Goal: Information Seeking & Learning: Learn about a topic

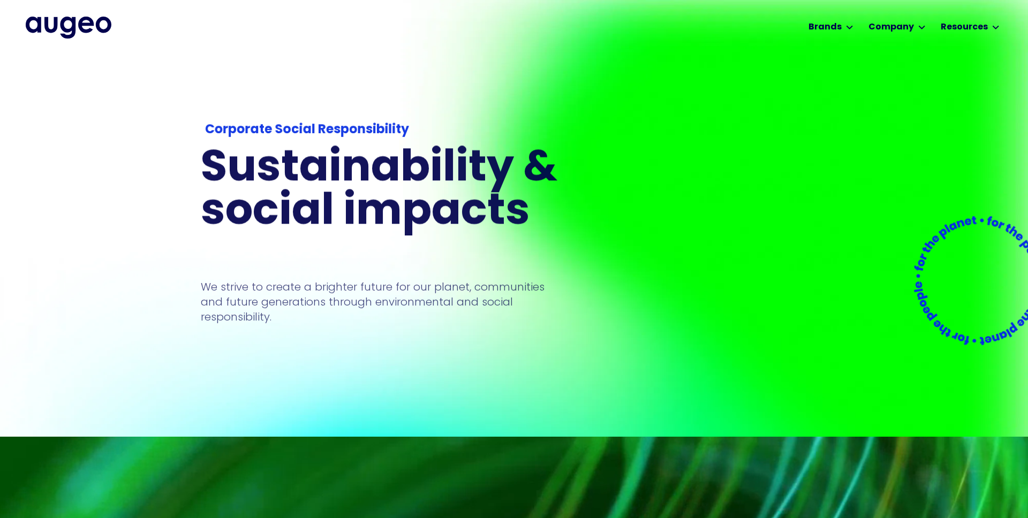
click at [81, 30] on img "home" at bounding box center [69, 27] width 86 height 21
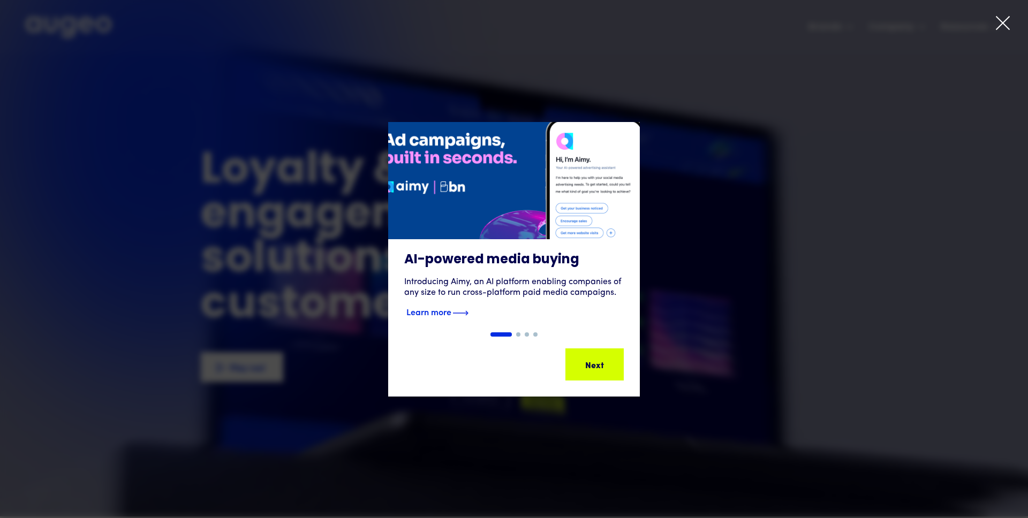
scroll to position [1, 0]
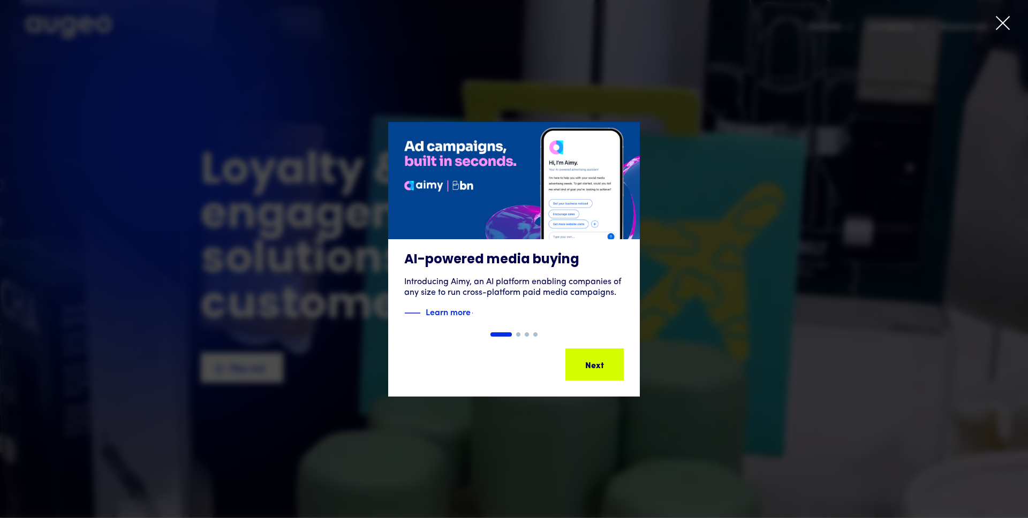
click at [725, 145] on div "1 of 4" at bounding box center [514, 259] width 1028 height 275
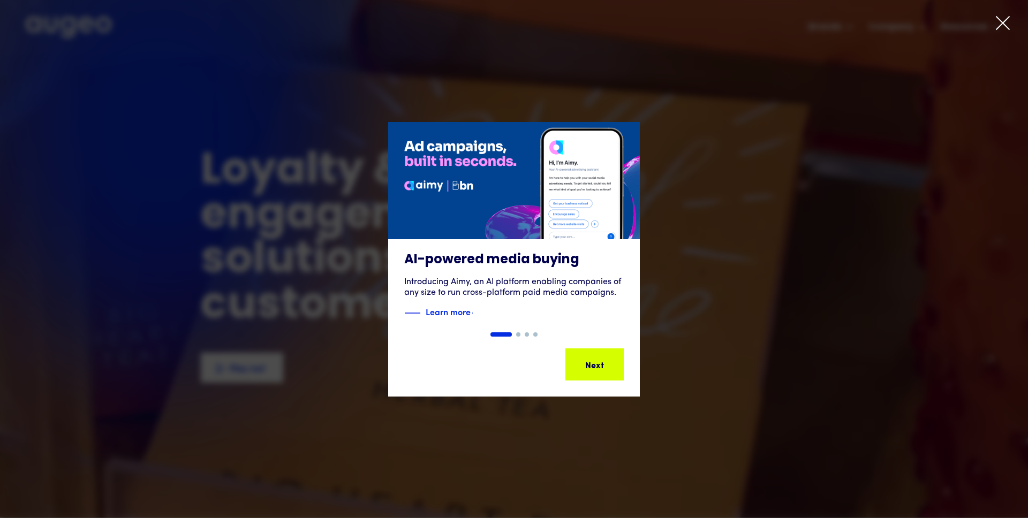
scroll to position [0, 0]
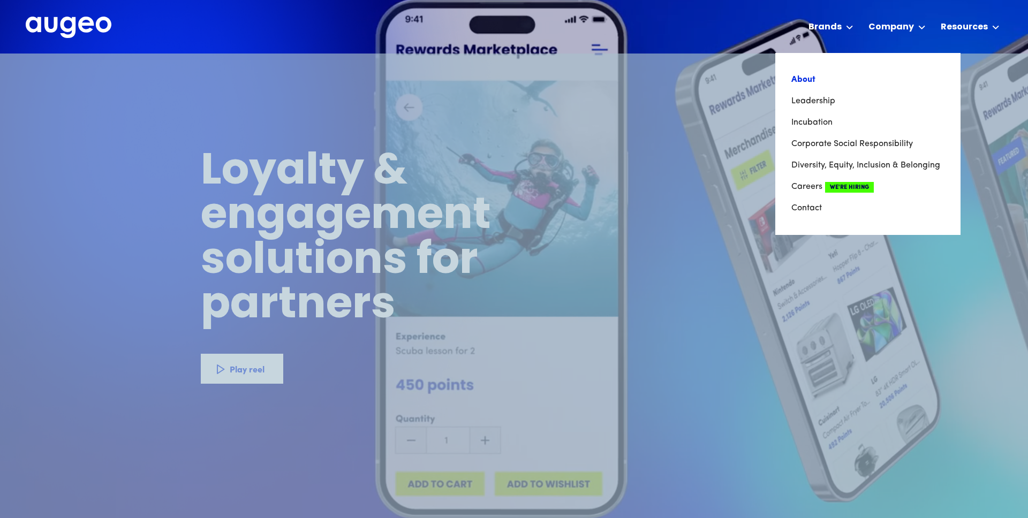
click at [817, 77] on link "About" at bounding box center [868, 79] width 153 height 21
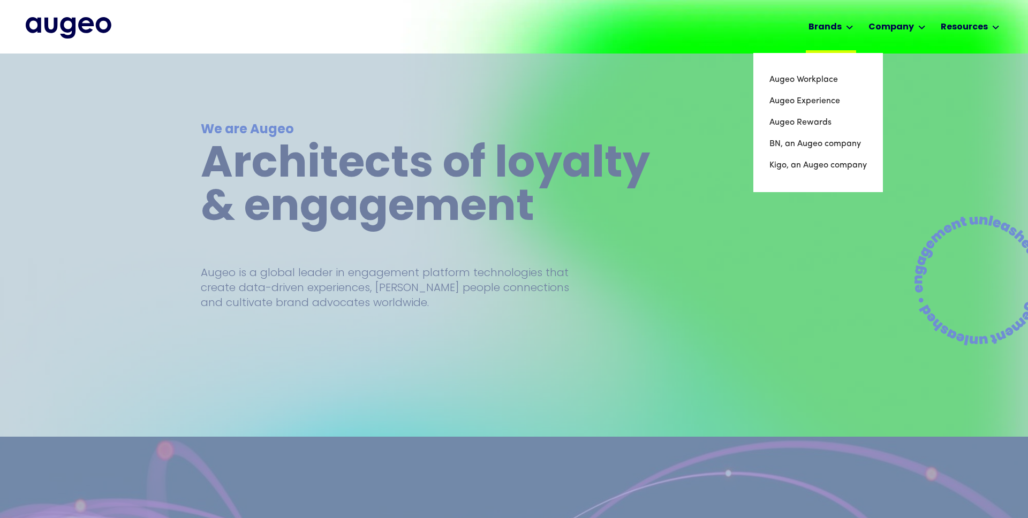
click at [831, 28] on div "Brands" at bounding box center [825, 27] width 33 height 13
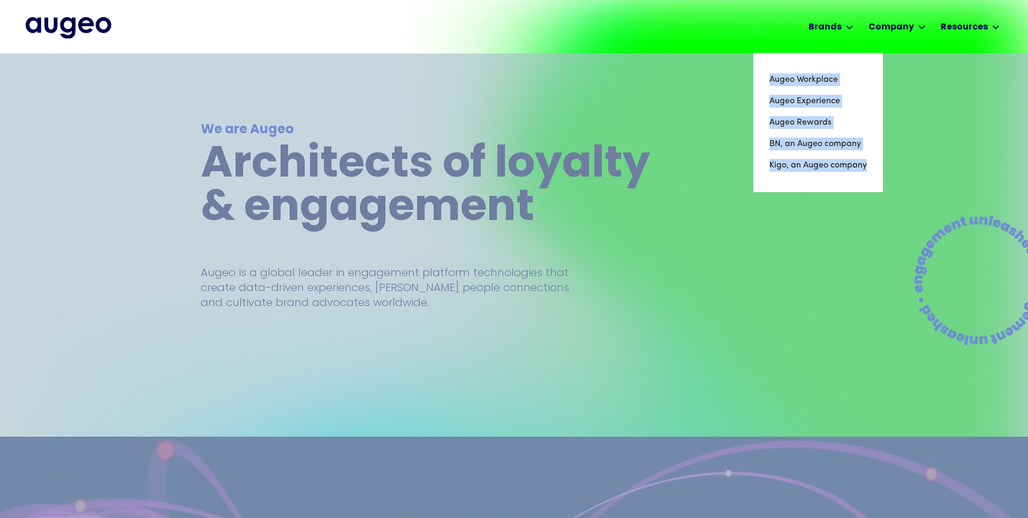
drag, startPoint x: 875, startPoint y: 167, endPoint x: 771, endPoint y: 81, distance: 135.0
click at [771, 81] on nav "Augeo Workplace Augeo Experience Augeo Rewards BN, an Augeo company Kigo, an Au…" at bounding box center [819, 122] width 130 height 139
copy nav "Augeo Workplace Augeo Experience Augeo Rewards BN, an Augeo company Kigo, an Au…"
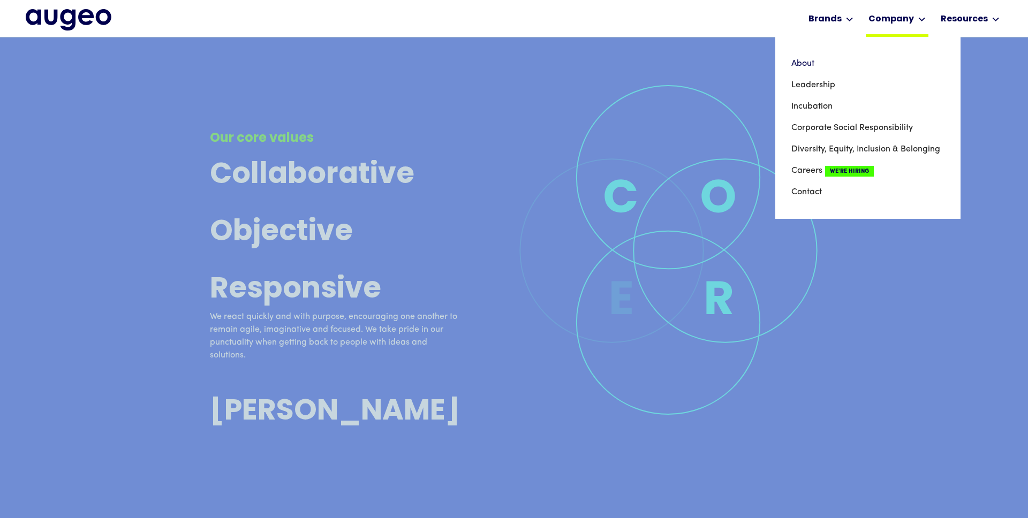
scroll to position [3870, 0]
click at [819, 66] on link "About" at bounding box center [868, 63] width 153 height 21
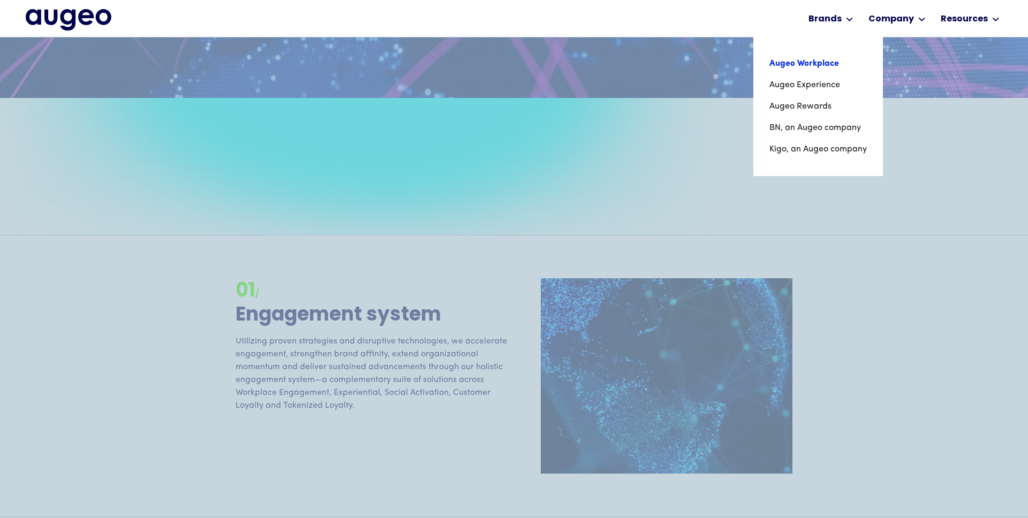
scroll to position [842, 0]
click at [821, 70] on link "Augeo Workplace" at bounding box center [818, 63] width 97 height 21
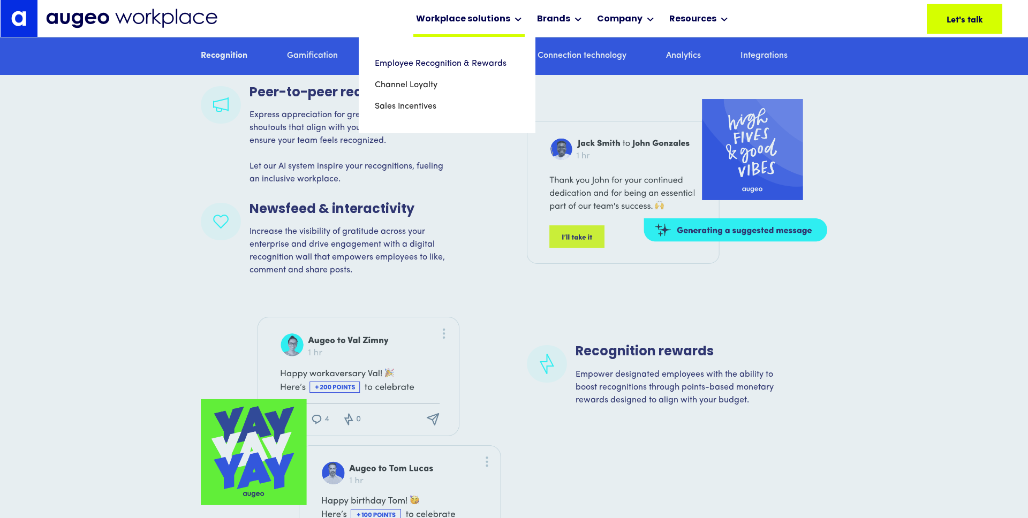
scroll to position [1758, 0]
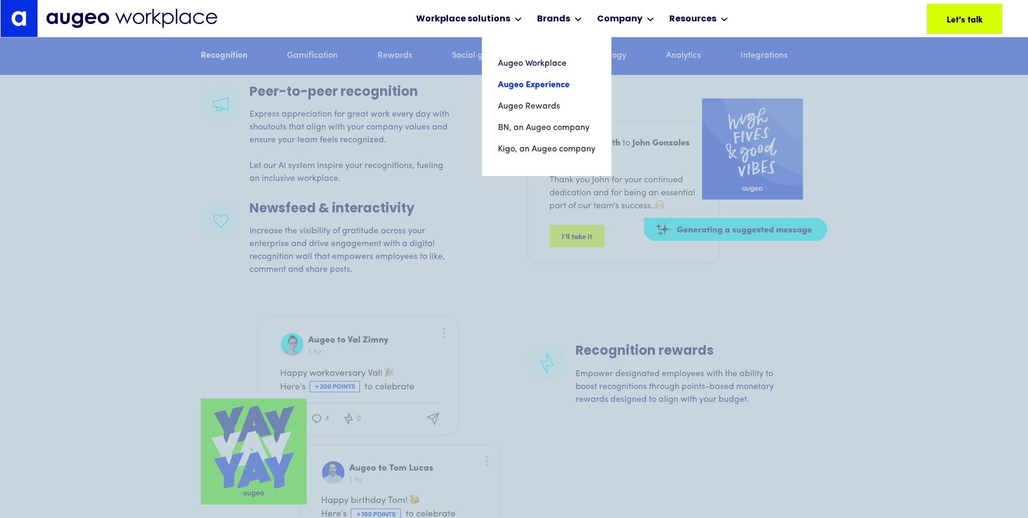
click at [540, 89] on link "Augeo Experience" at bounding box center [546, 84] width 97 height 21
